Goal: Navigation & Orientation: Find specific page/section

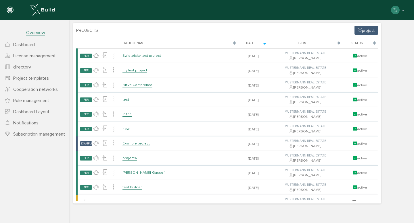
click at [273, 34] on section "Projects project [PERSON_NAME], bitte warten... Project name Date From status P…" at bounding box center [226, 113] width 307 height 181
click at [28, 79] on font "Project templates" at bounding box center [31, 79] width 36 height 6
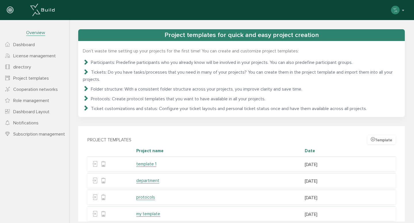
click at [377, 138] on font "Template" at bounding box center [383, 140] width 17 height 5
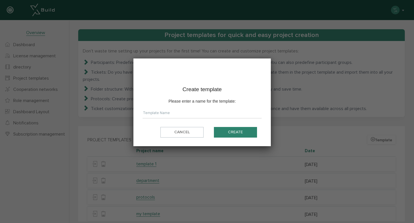
click at [331, 142] on div at bounding box center [207, 111] width 414 height 223
click at [175, 134] on font "cancel" at bounding box center [182, 132] width 16 height 5
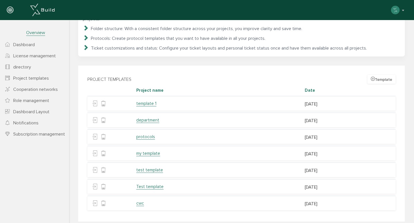
scroll to position [62, 0]
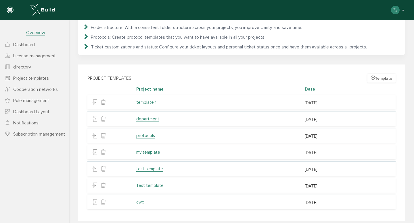
click at [139, 200] on font "cwc" at bounding box center [140, 202] width 8 height 5
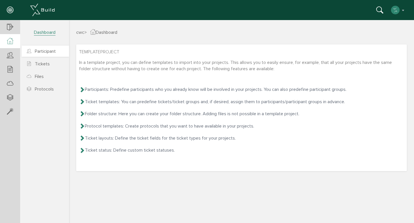
click at [45, 51] on font "Participant" at bounding box center [45, 52] width 21 height 6
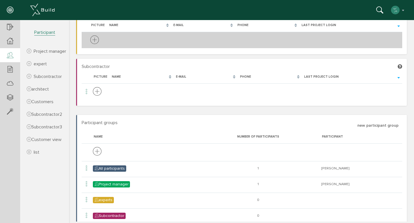
scroll to position [102, 0]
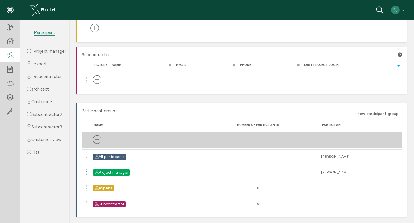
click at [97, 140] on icon at bounding box center [97, 140] width 9 height 11
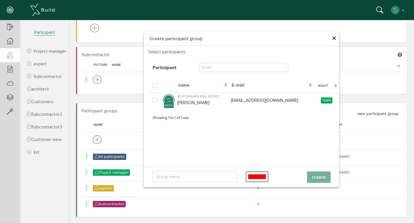
click at [208, 69] on input "text" at bounding box center [243, 67] width 91 height 9
click at [252, 178] on input "#ff0000" at bounding box center [257, 177] width 22 height 11
click at [332, 39] on font "×" at bounding box center [333, 38] width 5 height 11
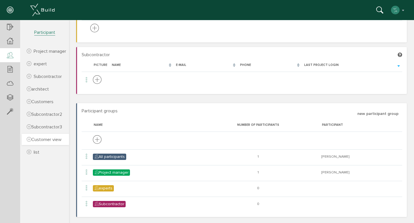
click at [45, 142] on link "Customer view" at bounding box center [45, 139] width 47 height 11
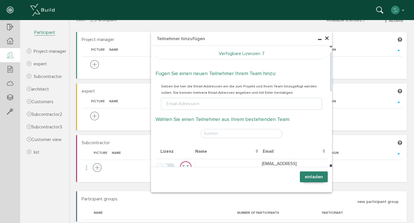
scroll to position [0, 0]
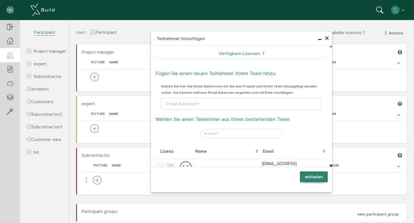
click at [324, 36] on span "×" at bounding box center [326, 38] width 5 height 11
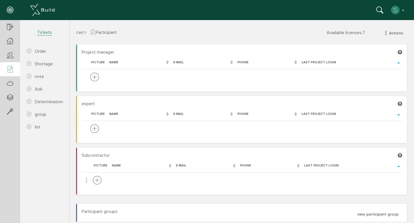
click at [7, 70] on icon at bounding box center [10, 70] width 6 height 8
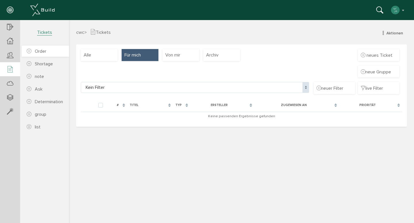
click at [38, 50] on font "Order" at bounding box center [40, 52] width 11 height 6
click at [43, 61] on font "Shortage" at bounding box center [44, 64] width 18 height 6
click at [43, 74] on font "note" at bounding box center [39, 77] width 9 height 6
click at [41, 94] on link "Ask" at bounding box center [45, 89] width 47 height 11
click at [41, 102] on font "Determination" at bounding box center [49, 102] width 28 height 6
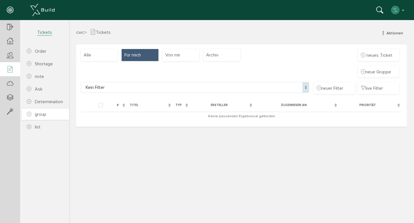
click at [40, 116] on font "group" at bounding box center [40, 115] width 11 height 6
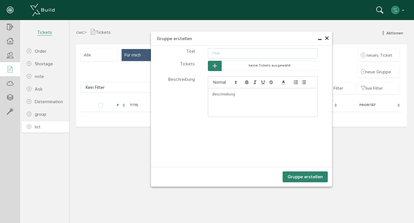
click at [35, 132] on link "list" at bounding box center [45, 127] width 47 height 11
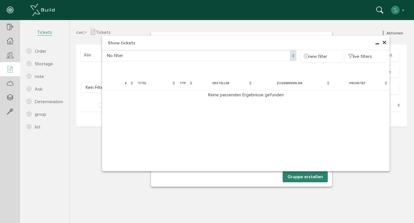
click at [383, 44] on font "×" at bounding box center [384, 42] width 5 height 11
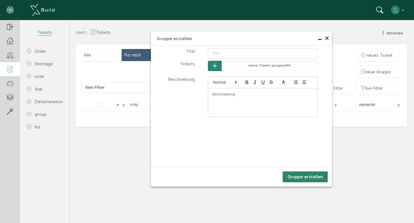
click at [327, 39] on span "×" at bounding box center [326, 38] width 5 height 11
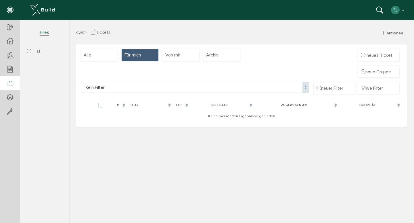
click at [6, 88] on div at bounding box center [10, 83] width 20 height 15
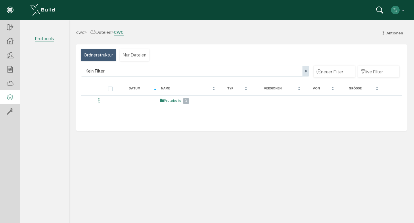
click at [8, 95] on icon at bounding box center [10, 98] width 6 height 8
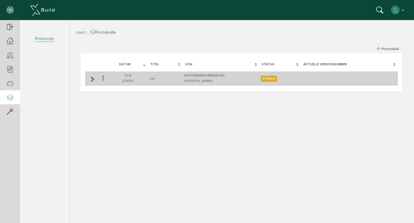
click at [92, 81] on icon at bounding box center [91, 79] width 5 height 5
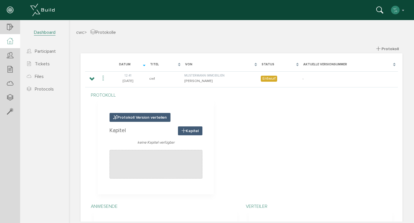
click at [20, 38] on div at bounding box center [10, 41] width 20 height 14
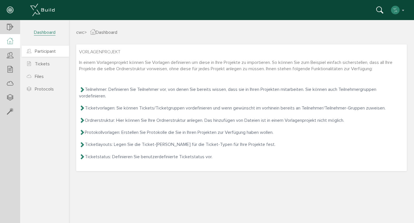
click at [40, 49] on font "Participant" at bounding box center [45, 52] width 21 height 6
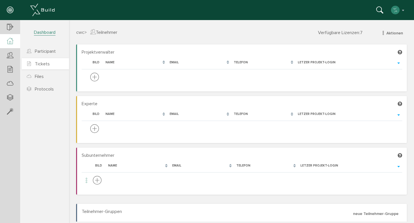
click at [31, 65] on icon at bounding box center [29, 64] width 5 height 6
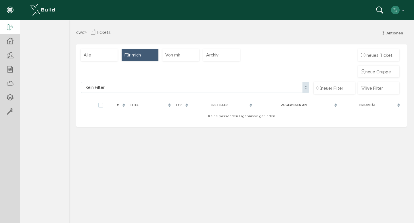
click at [9, 26] on icon at bounding box center [10, 28] width 6 height 8
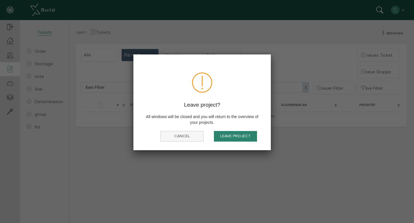
click at [178, 136] on font "cancel" at bounding box center [182, 136] width 16 height 5
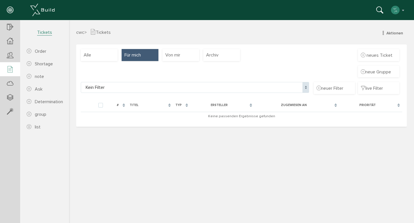
click at [12, 8] on icon at bounding box center [10, 10] width 6 height 8
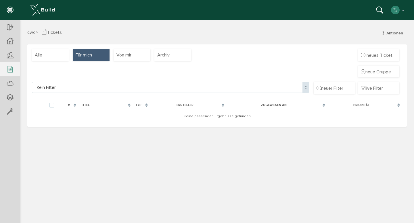
click at [12, 8] on icon at bounding box center [10, 10] width 6 height 8
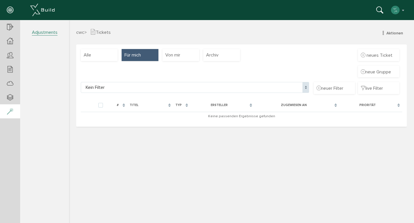
click at [13, 110] on icon at bounding box center [10, 112] width 6 height 8
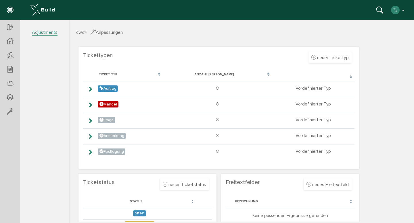
click at [400, 10] on button "button" at bounding box center [397, 10] width 15 height 9
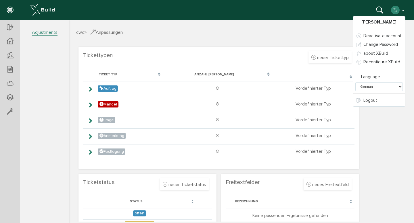
click at [322, 34] on h3 "cwc > Anpassungen" at bounding box center [241, 32] width 330 height 7
click at [261, 37] on div "cwc > Anpassungen" at bounding box center [241, 37] width 339 height 16
